Goal: Obtain resource: Obtain resource

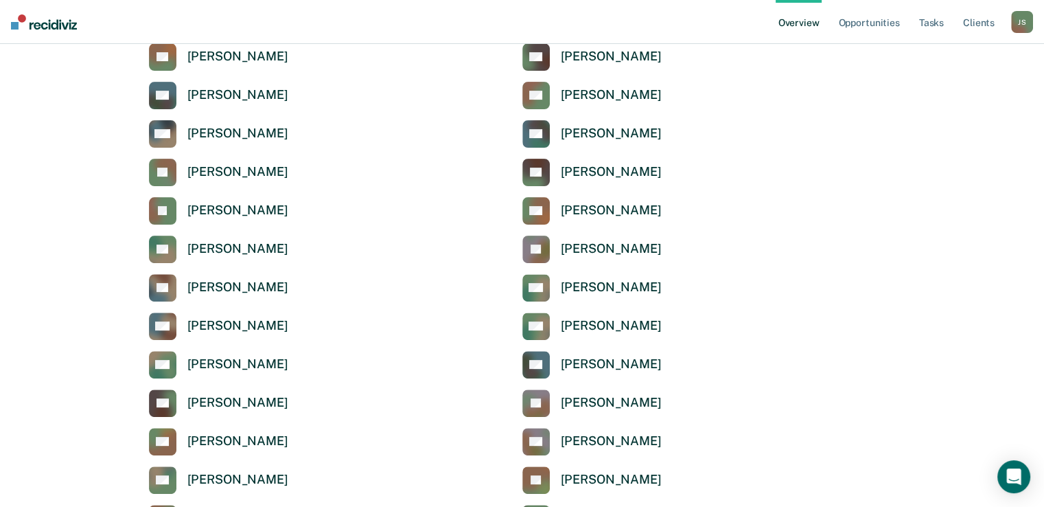
scroll to position [409, 0]
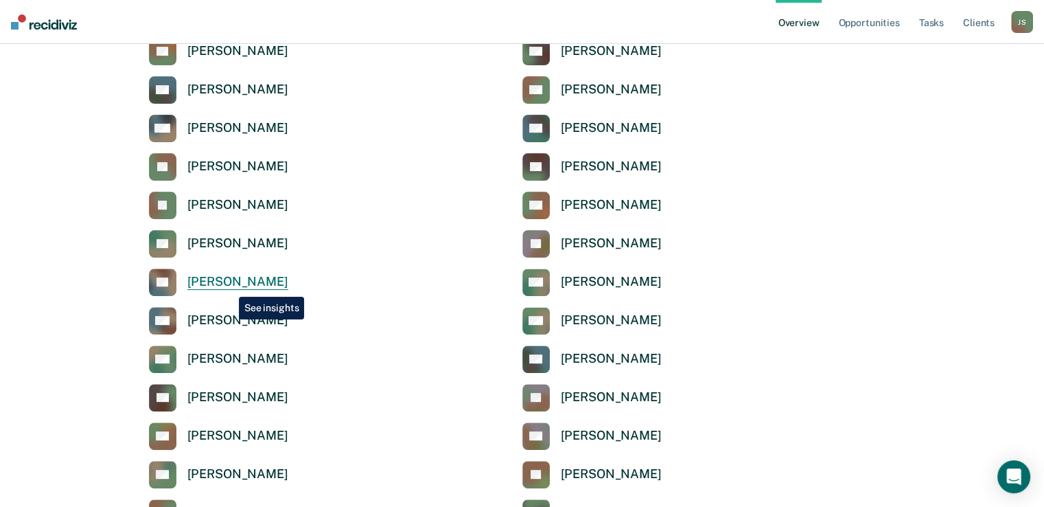
click at [229, 286] on div "Ashley Loftis" at bounding box center [237, 282] width 101 height 16
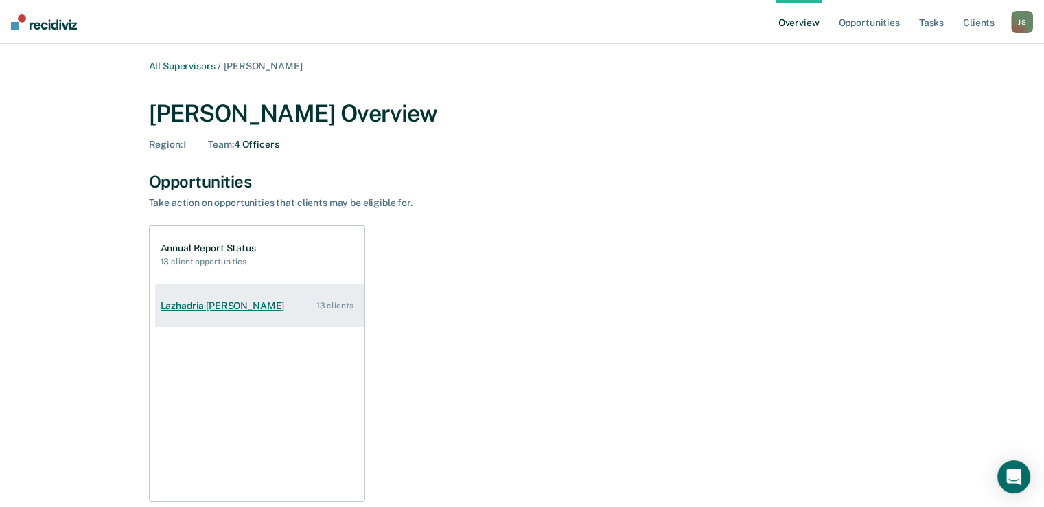
click at [280, 294] on link "Lazhadria Elizondo 13 clients" at bounding box center [259, 305] width 209 height 39
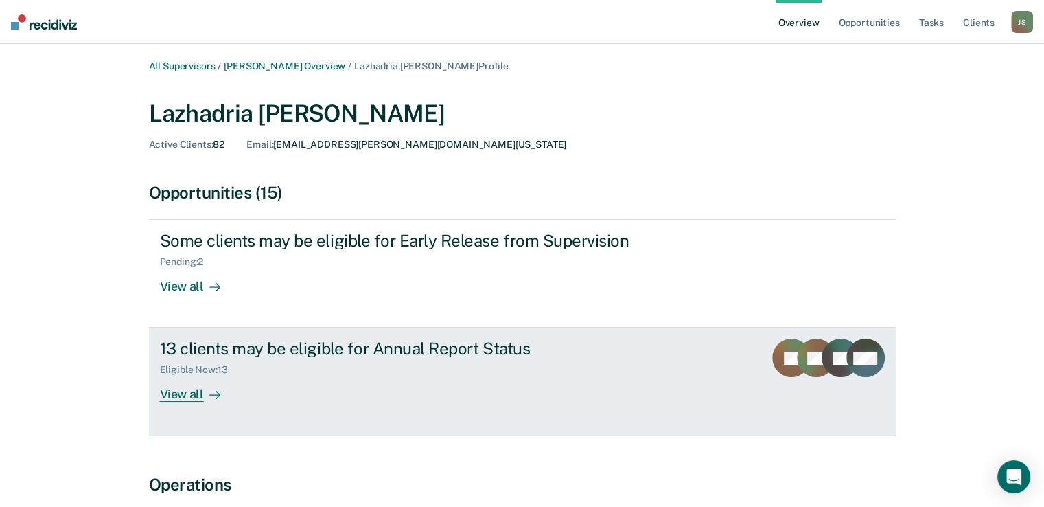
click at [266, 380] on div "13 clients may be eligible for Annual Report Status Eligible Now : 13 View all" at bounding box center [417, 369] width 515 height 63
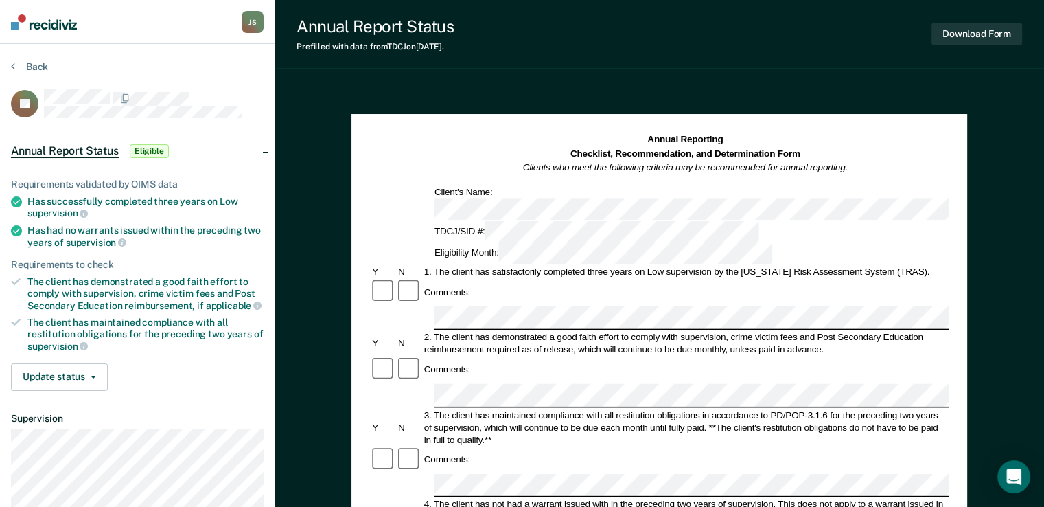
click at [722, 242] on div "Eligibility Month:" at bounding box center [603, 253] width 343 height 22
click at [992, 25] on button "Download Form" at bounding box center [976, 34] width 91 height 23
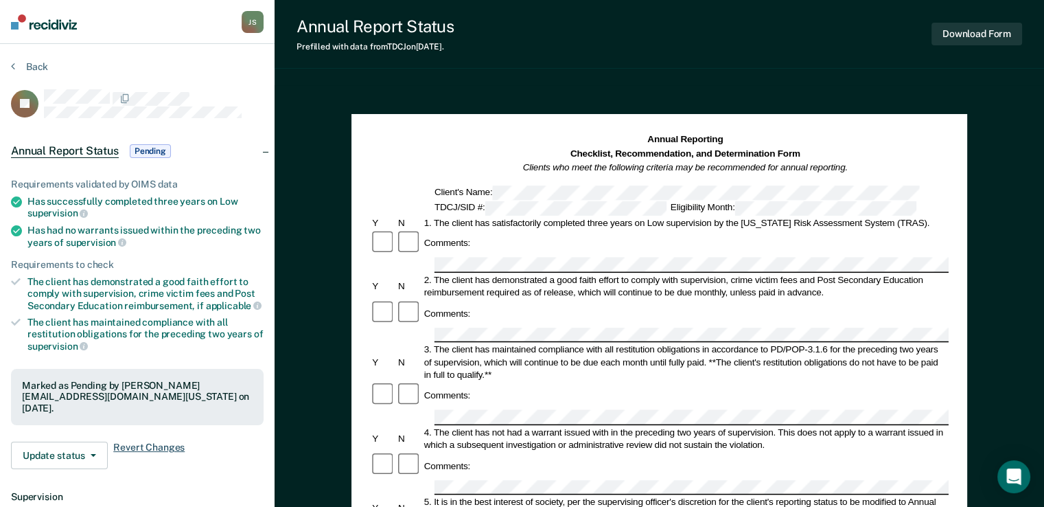
click at [159, 441] on span "Revert Changes" at bounding box center [148, 454] width 71 height 27
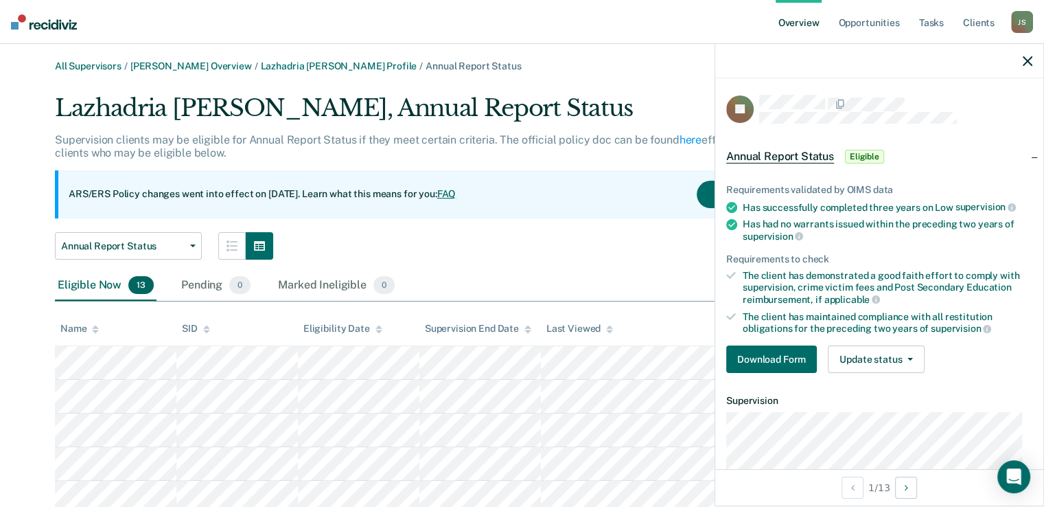
click at [1033, 61] on div at bounding box center [879, 61] width 328 height 34
click at [1025, 64] on icon "button" at bounding box center [1028, 61] width 10 height 10
